Goal: Information Seeking & Learning: Learn about a topic

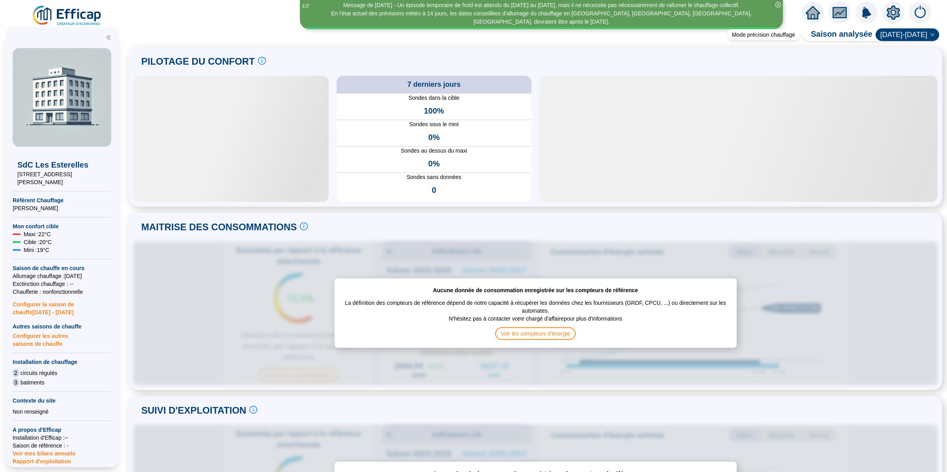
click at [243, 59] on span "PILOTAGE DU CONFORT" at bounding box center [198, 61] width 114 height 13
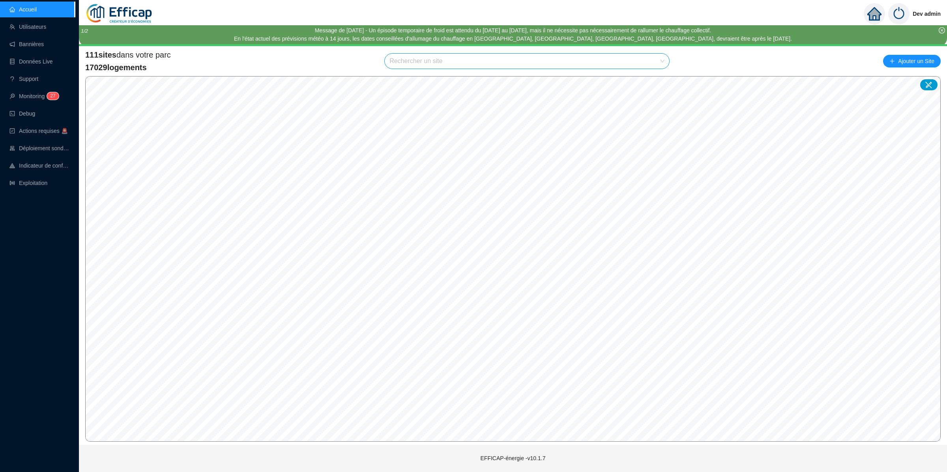
click at [470, 56] on input "search" at bounding box center [524, 61] width 268 height 15
type input "balmon"
click at [660, 84] on div at bounding box center [654, 80] width 18 height 12
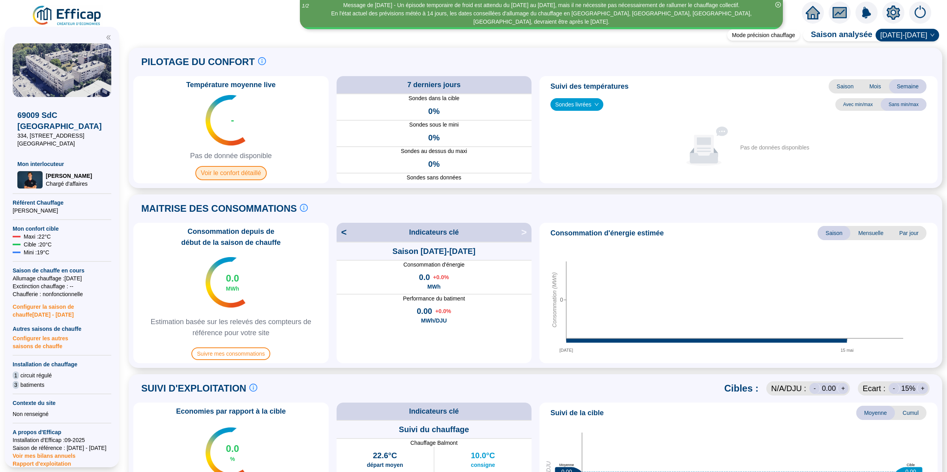
click at [253, 167] on span "Voir le confort détaillé" at bounding box center [230, 173] width 71 height 14
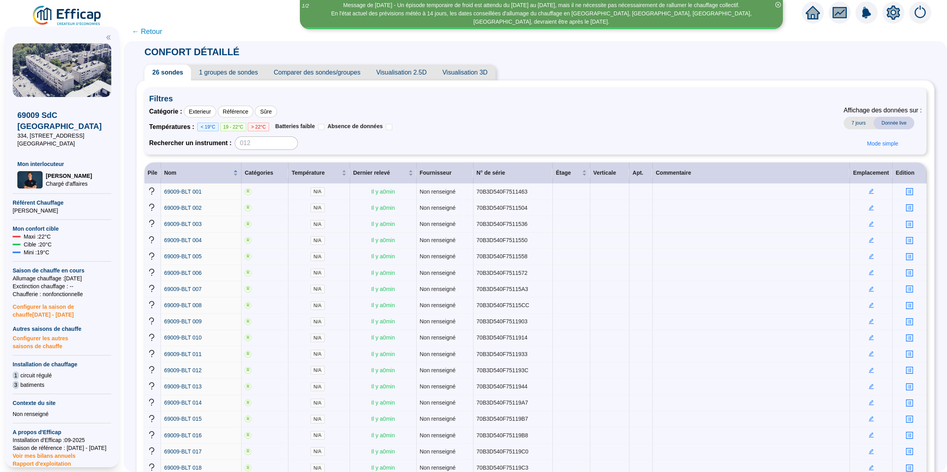
click at [36, 115] on span "69009 SdC Balmont Ouest" at bounding box center [61, 121] width 89 height 22
copy span "69009"
click at [508, 111] on div "Catégorie : Exterieur Référence Sûre Températures : < 19°C 19 - 22°C > 22°C Bat…" at bounding box center [535, 128] width 773 height 44
